Goal: Navigation & Orientation: Find specific page/section

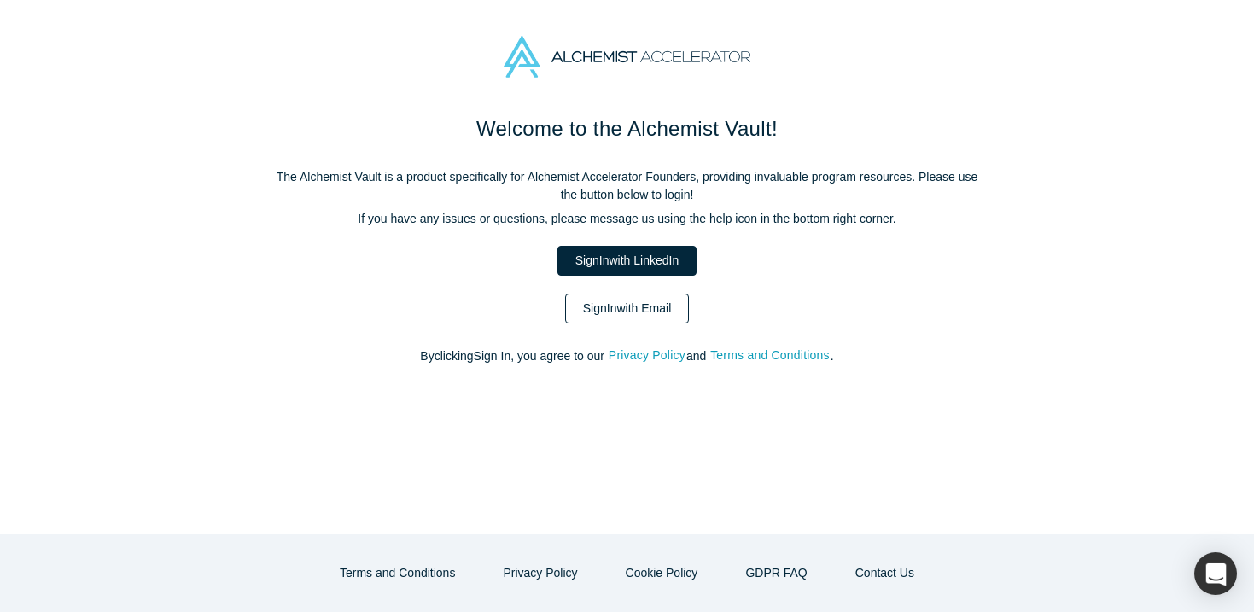
click at [628, 319] on link "Sign In with Email" at bounding box center [627, 309] width 125 height 30
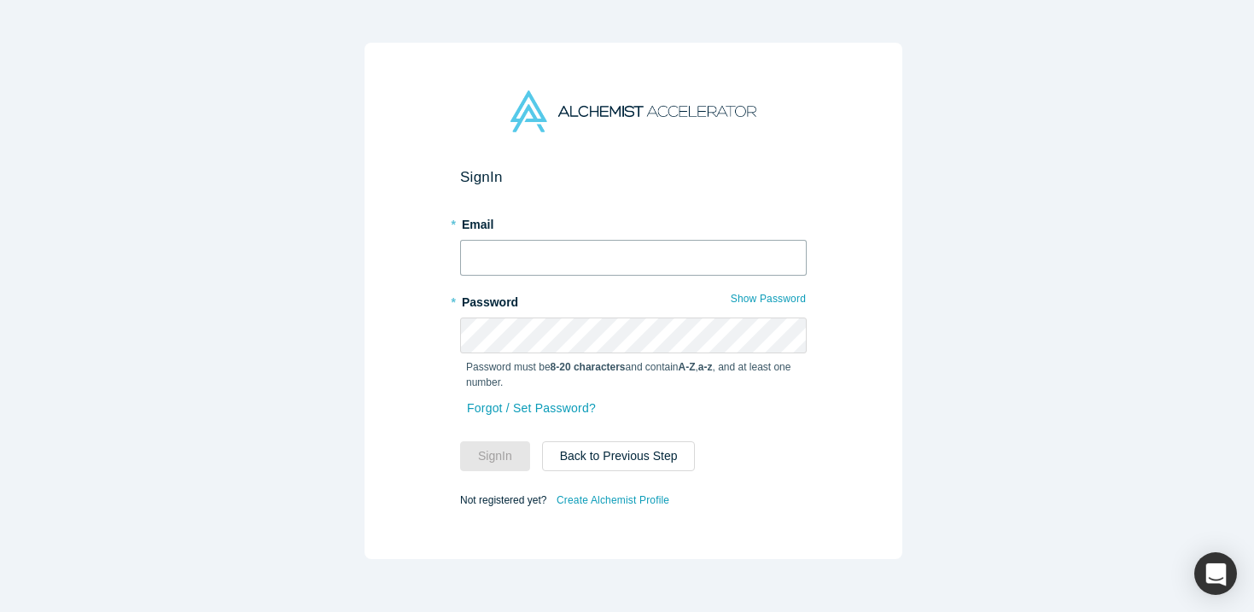
click at [537, 249] on input "text" at bounding box center [633, 258] width 347 height 36
type input "[EMAIL_ADDRESS][DOMAIN_NAME]"
click at [511, 310] on div "* Password Show Password Password must be 8-20 characters and contain A-Z , a-z…" at bounding box center [633, 342] width 347 height 108
click at [460, 441] on button "Sign In" at bounding box center [495, 456] width 70 height 30
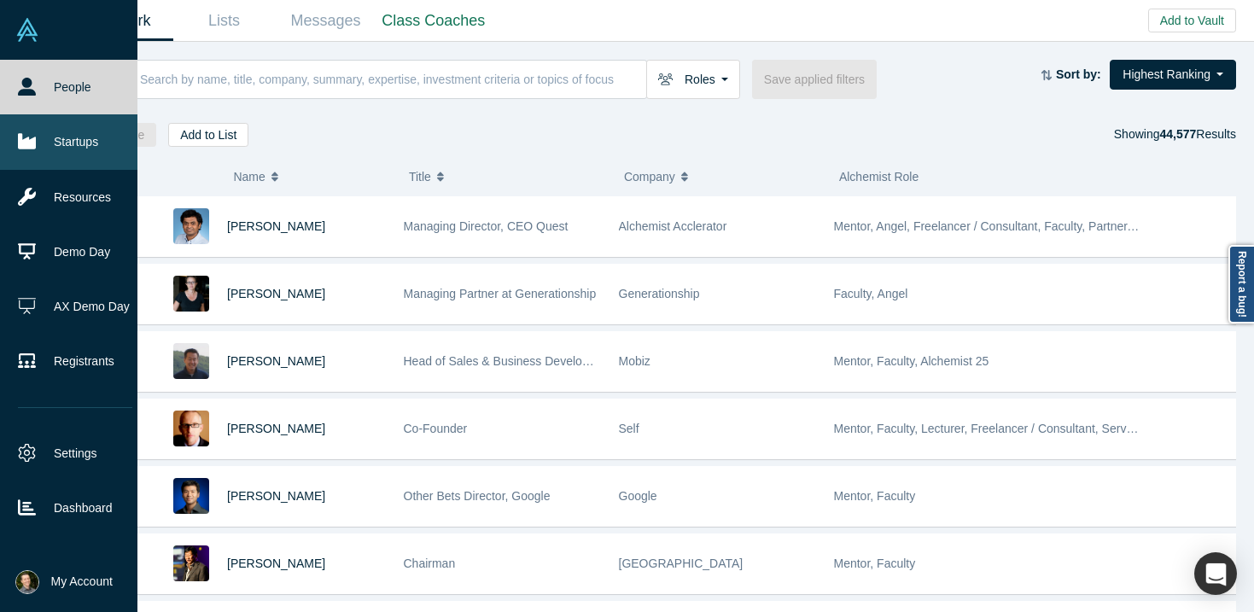
click at [38, 146] on link "Startups" at bounding box center [75, 141] width 150 height 55
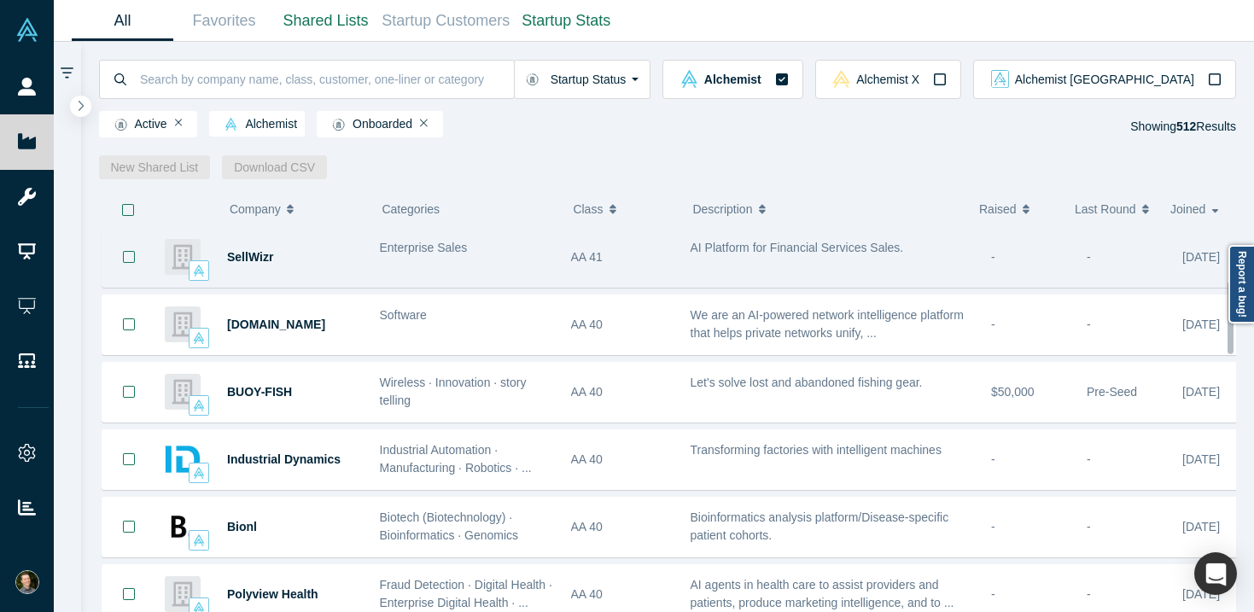
scroll to position [274, 0]
